Goal: Information Seeking & Learning: Learn about a topic

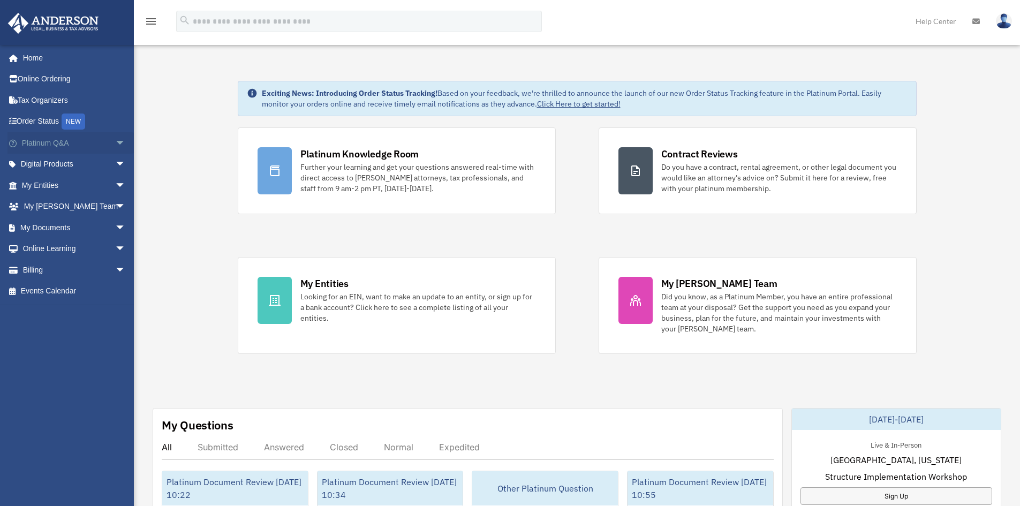
click at [115, 142] on span "arrow_drop_down" at bounding box center [125, 143] width 21 height 22
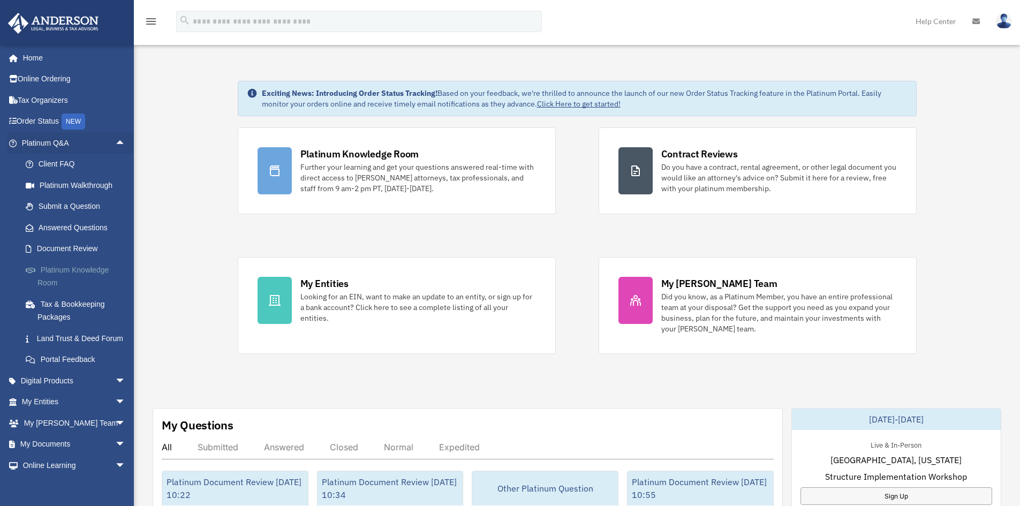
click at [83, 274] on link "Platinum Knowledge Room" at bounding box center [78, 276] width 127 height 34
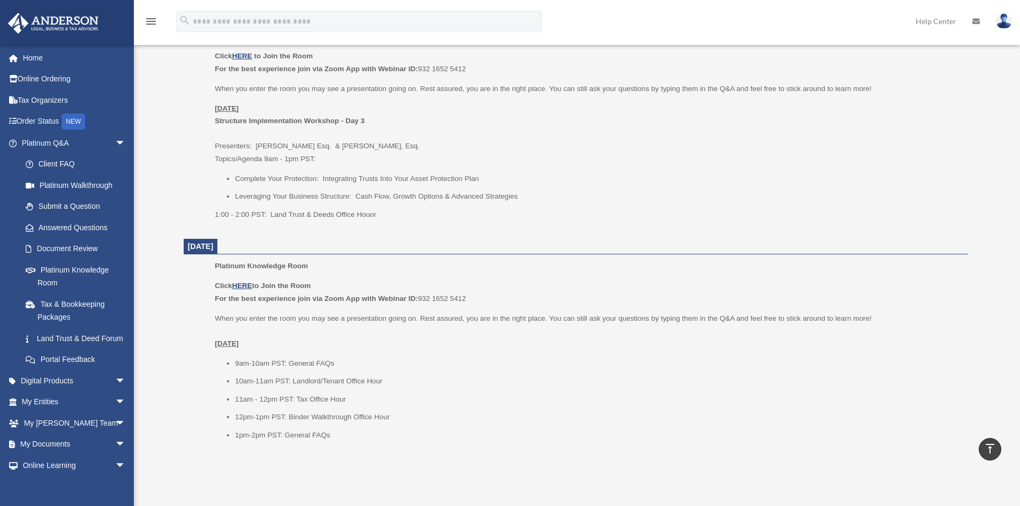
scroll to position [1125, 0]
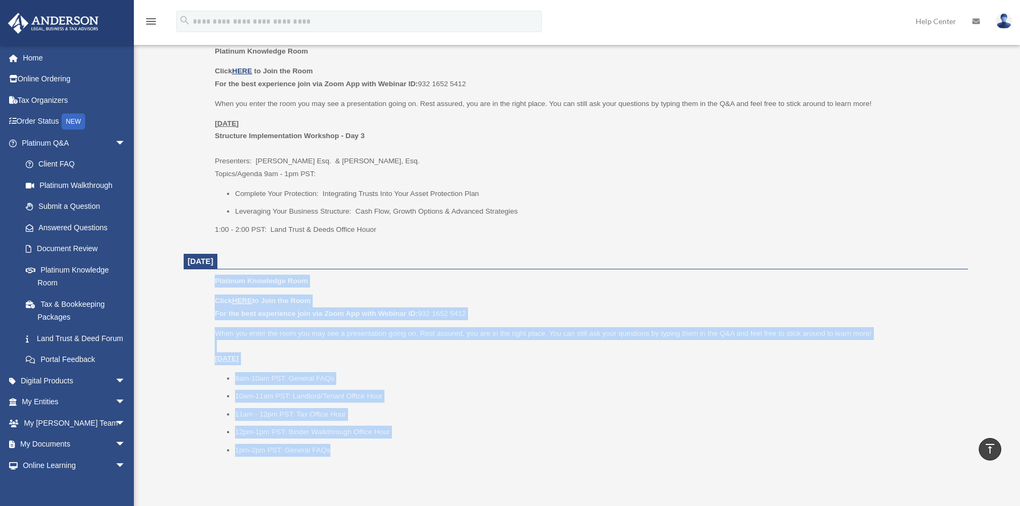
drag, startPoint x: 206, startPoint y: 281, endPoint x: 446, endPoint y: 452, distance: 295.0
click at [446, 452] on ul "Platinum Knowledge Room Click HERE to Join the Room For the best experience joi…" at bounding box center [576, 369] width 770 height 189
click at [446, 452] on li "1pm-2pm PST: General FAQs" at bounding box center [598, 450] width 726 height 13
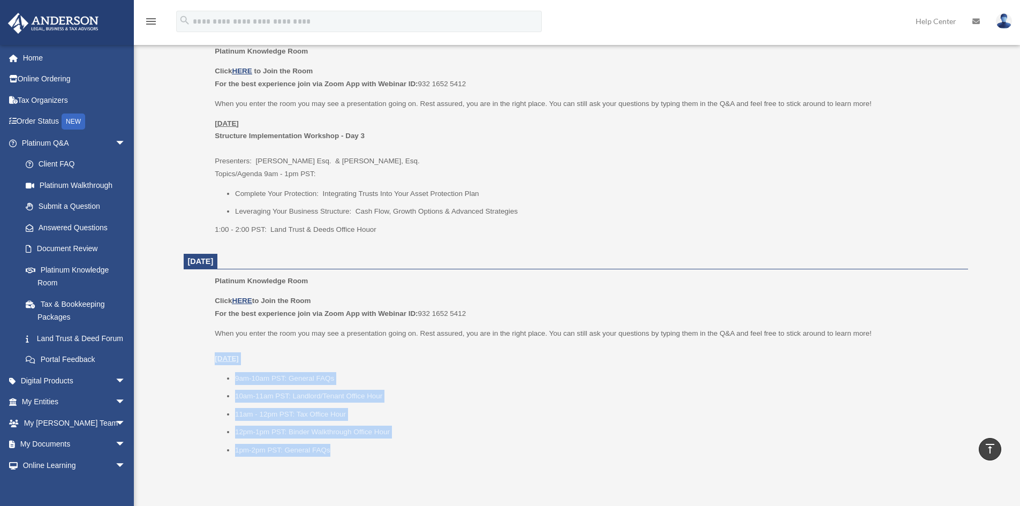
drag, startPoint x: 446, startPoint y: 458, endPoint x: 212, endPoint y: 360, distance: 253.2
click at [212, 360] on ul "Platinum Knowledge Room Click HERE to Join the Room For the best experience joi…" at bounding box center [576, 369] width 770 height 189
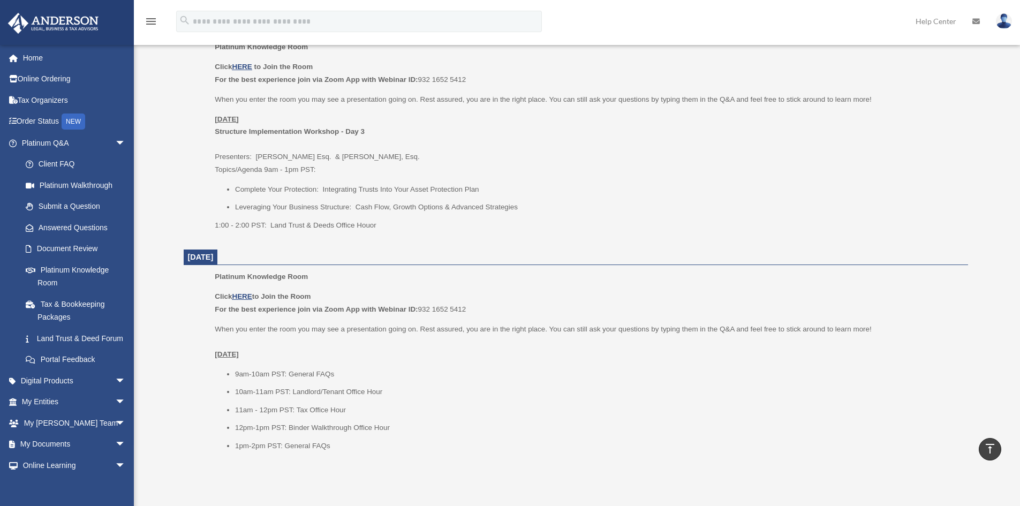
scroll to position [1232, 0]
